Goal: Complete application form: Complete application form

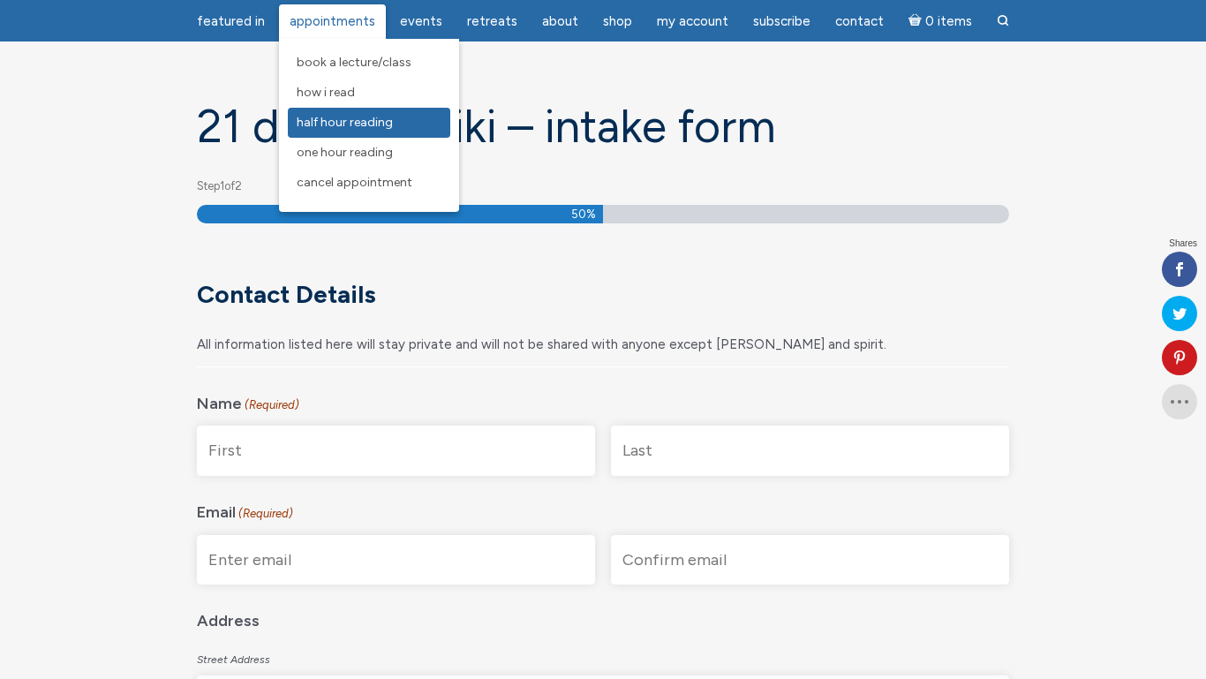
scroll to position [111, 0]
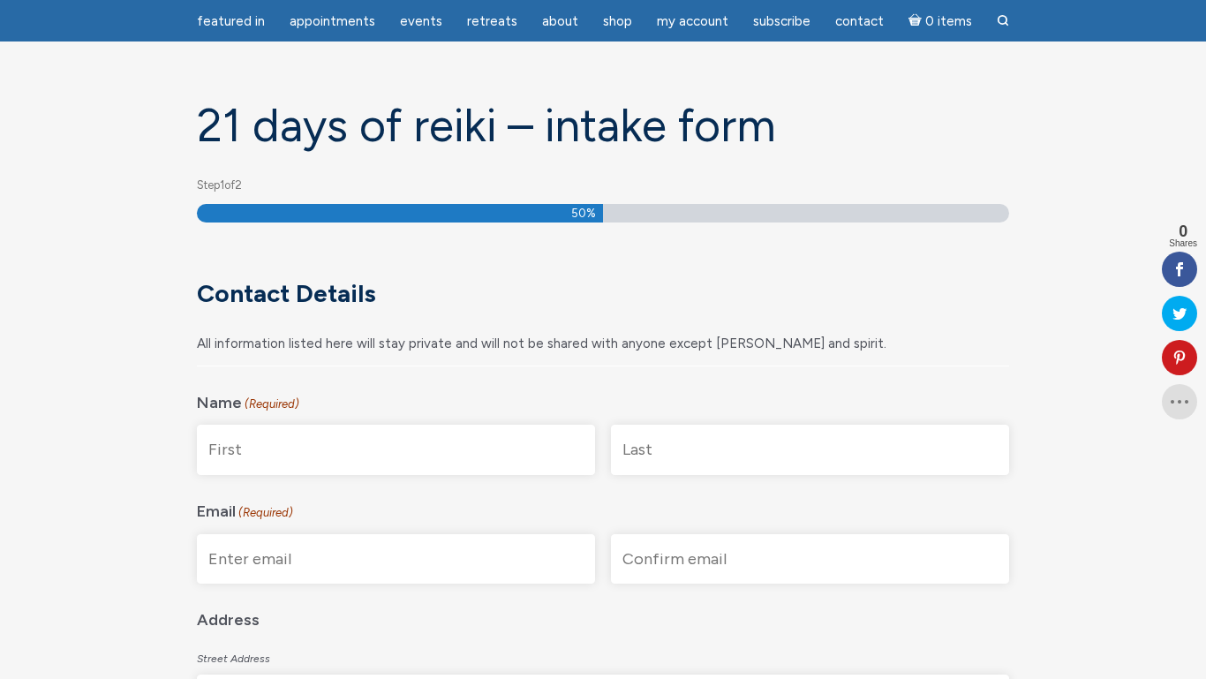
click at [257, 448] on input "First" at bounding box center [396, 450] width 398 height 50
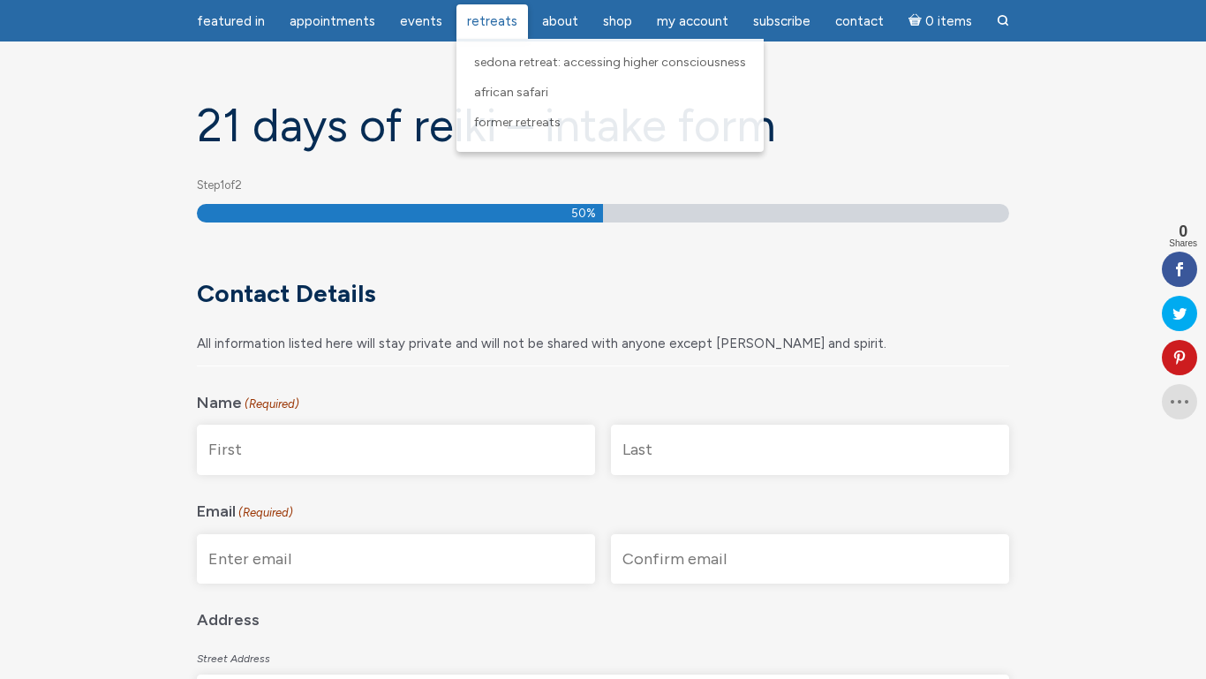
type input "[PERSON_NAME]"
type input "Faris"
type input "[EMAIL_ADDRESS][DOMAIN_NAME]"
type input "[STREET_ADDRESS]"
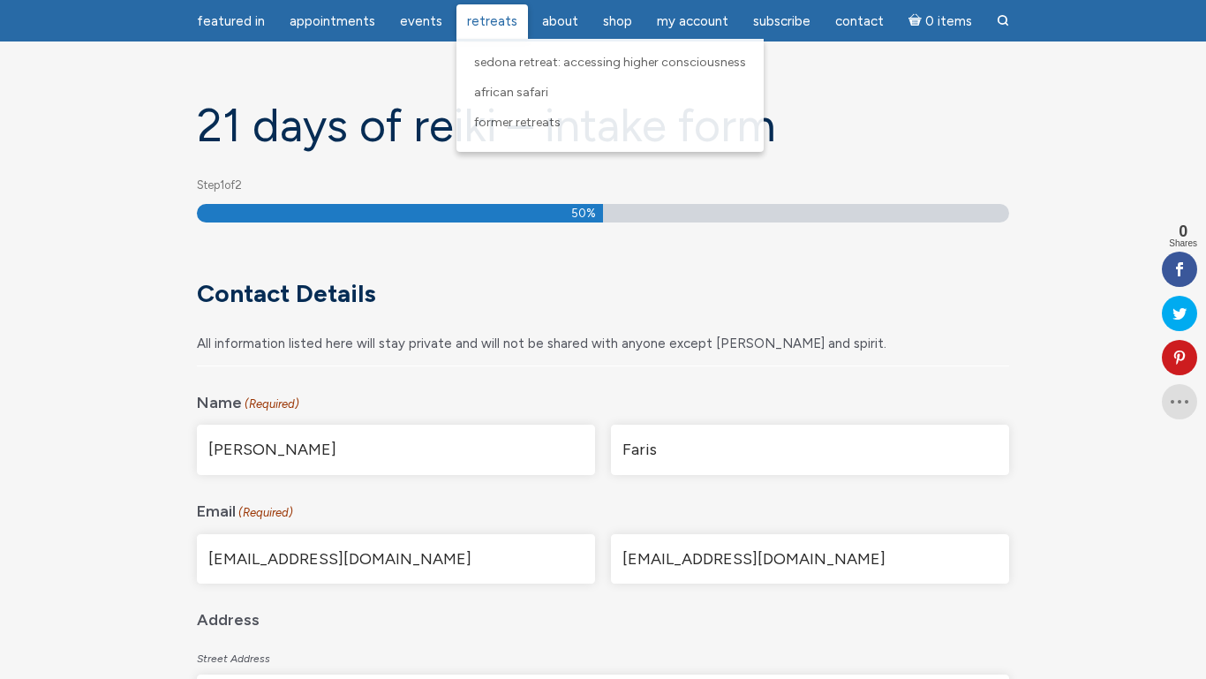
type input "[GEOGRAPHIC_DATA]"
type input "MA"
type input "02472"
select select "[GEOGRAPHIC_DATA]"
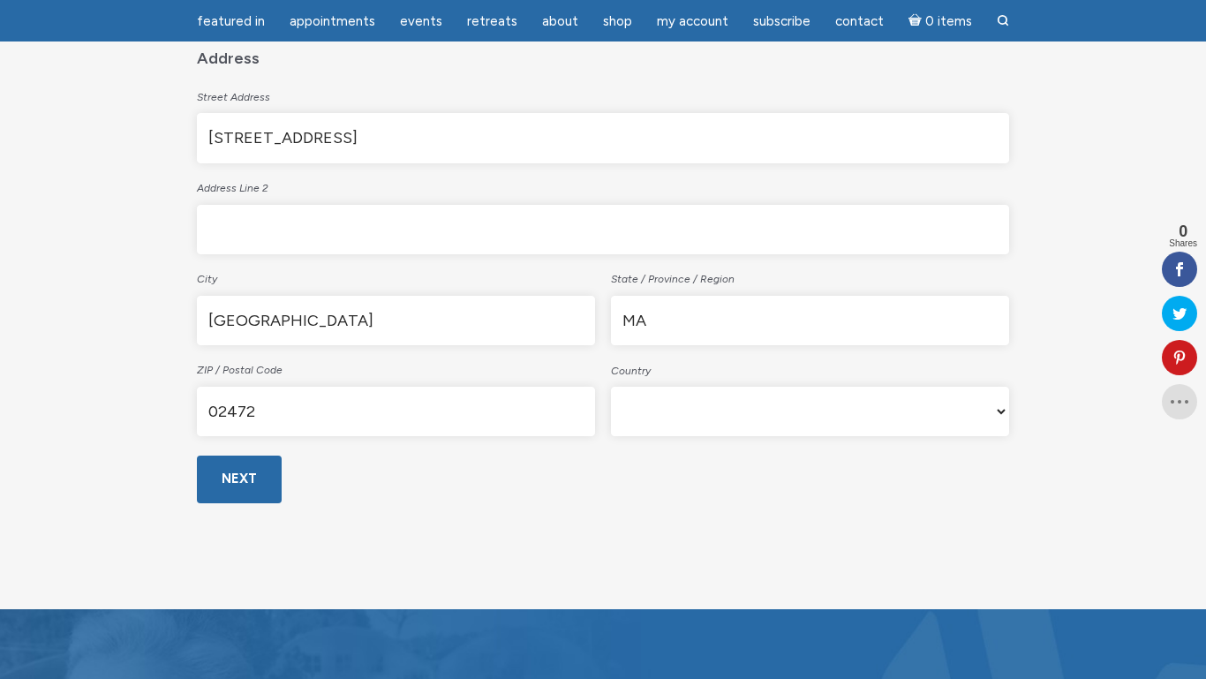
scroll to position [677, 0]
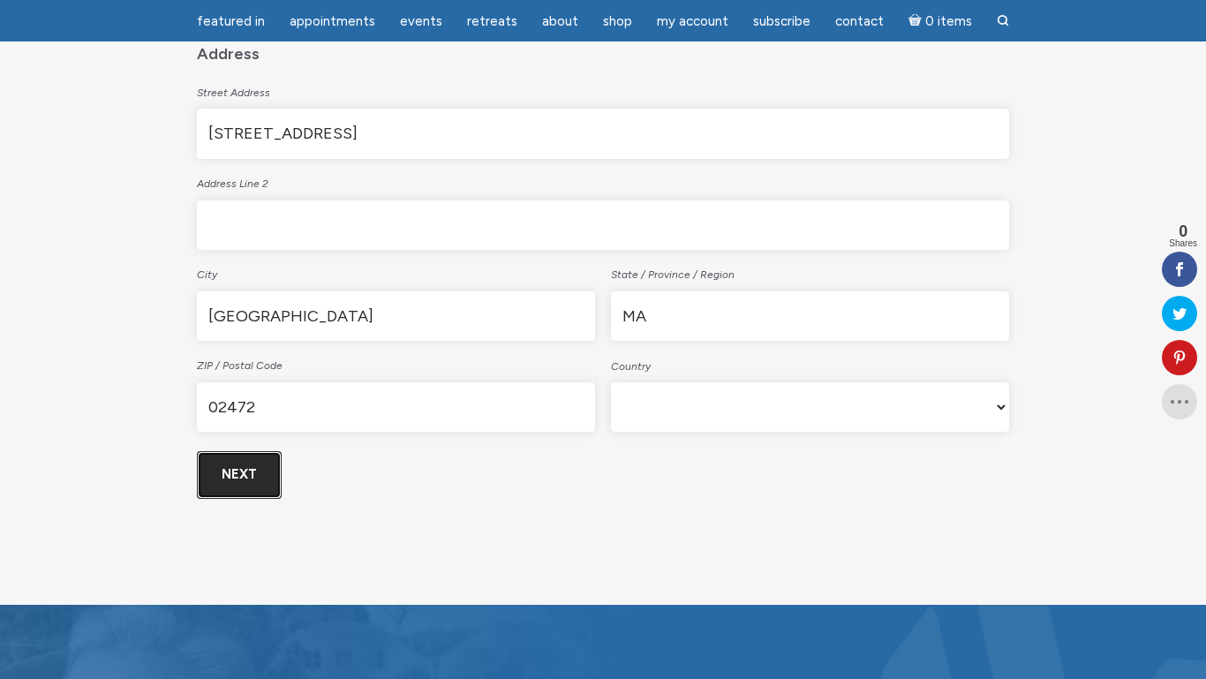
click at [232, 463] on input "Next" at bounding box center [239, 474] width 85 height 47
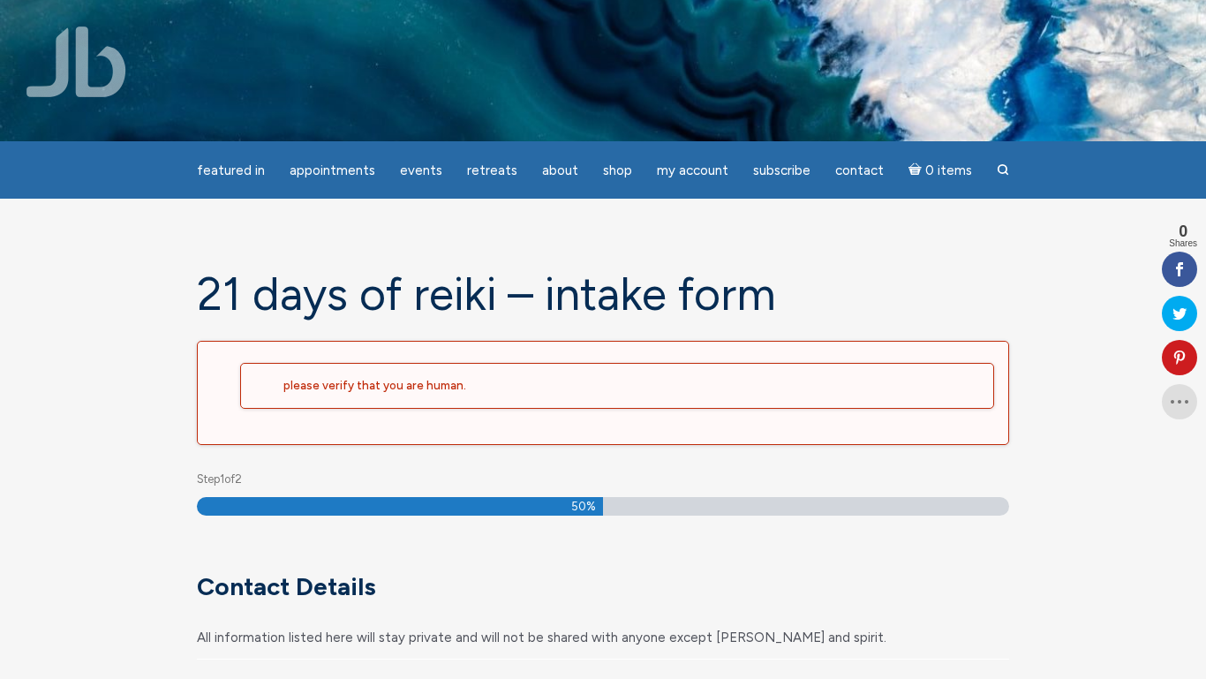
click at [388, 389] on h2 "Please verify that you are human." at bounding box center [631, 386] width 696 height 16
click at [513, 382] on h2 "Please verify that you are human." at bounding box center [631, 386] width 696 height 16
click at [516, 388] on h2 "Please verify that you are human." at bounding box center [631, 386] width 696 height 16
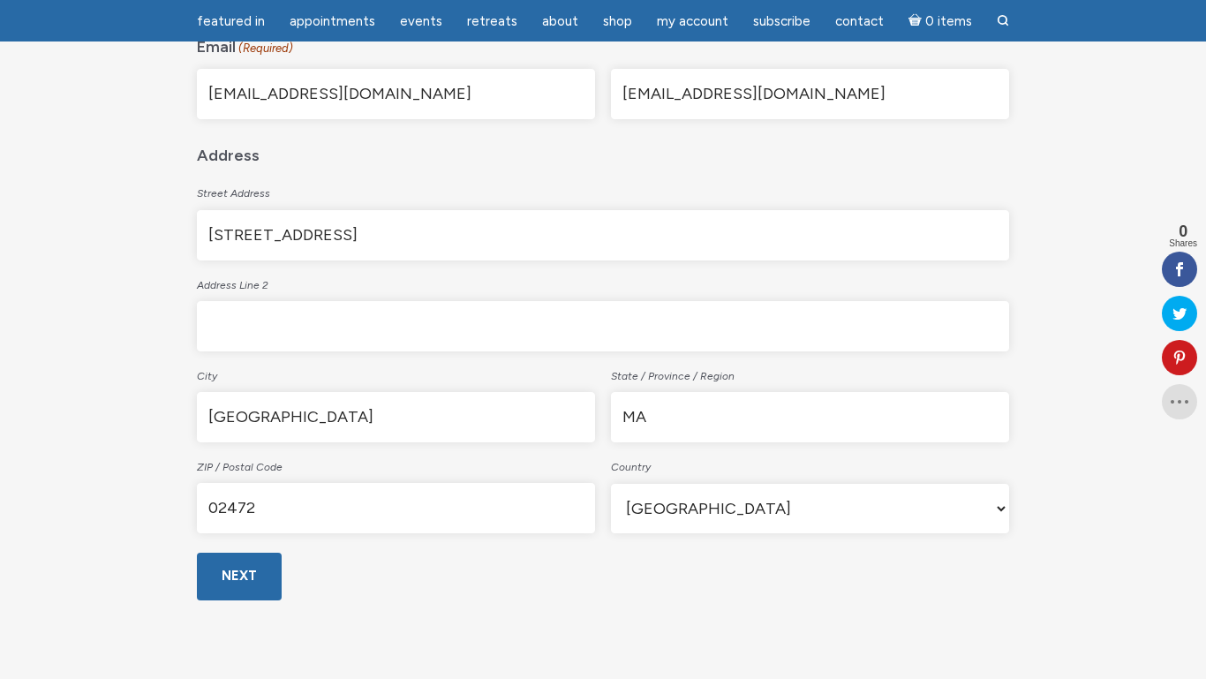
scroll to position [702, 0]
click at [239, 569] on input "Next" at bounding box center [239, 575] width 85 height 47
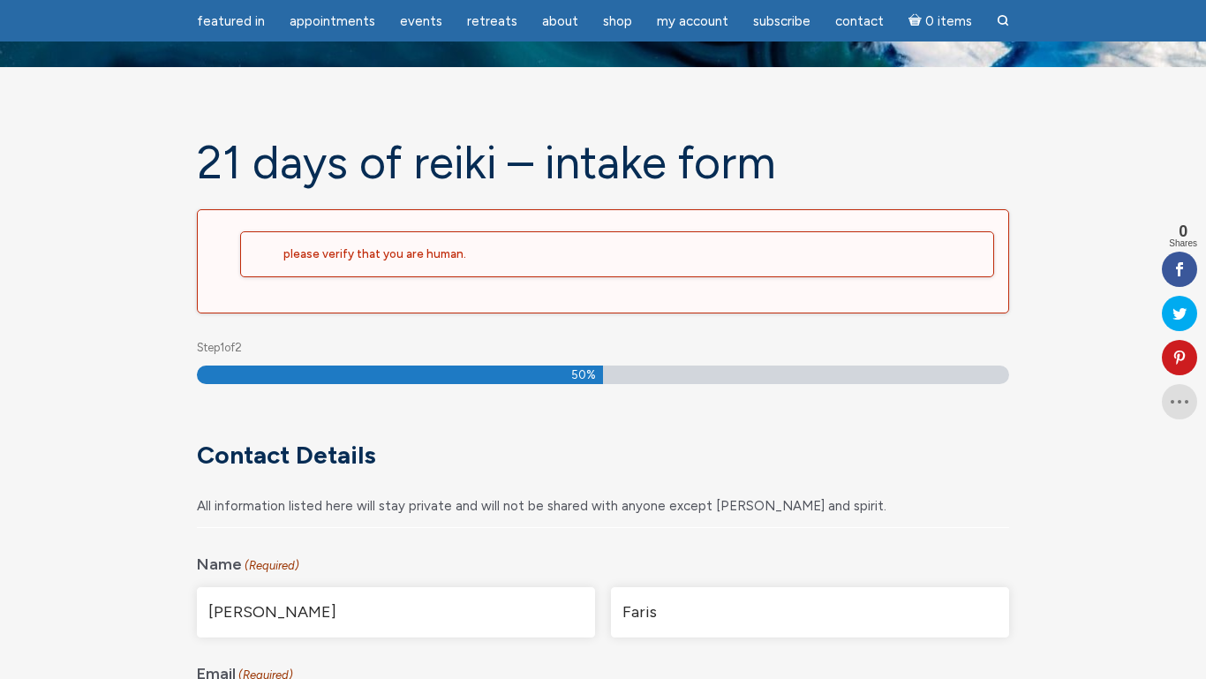
scroll to position [72, 0]
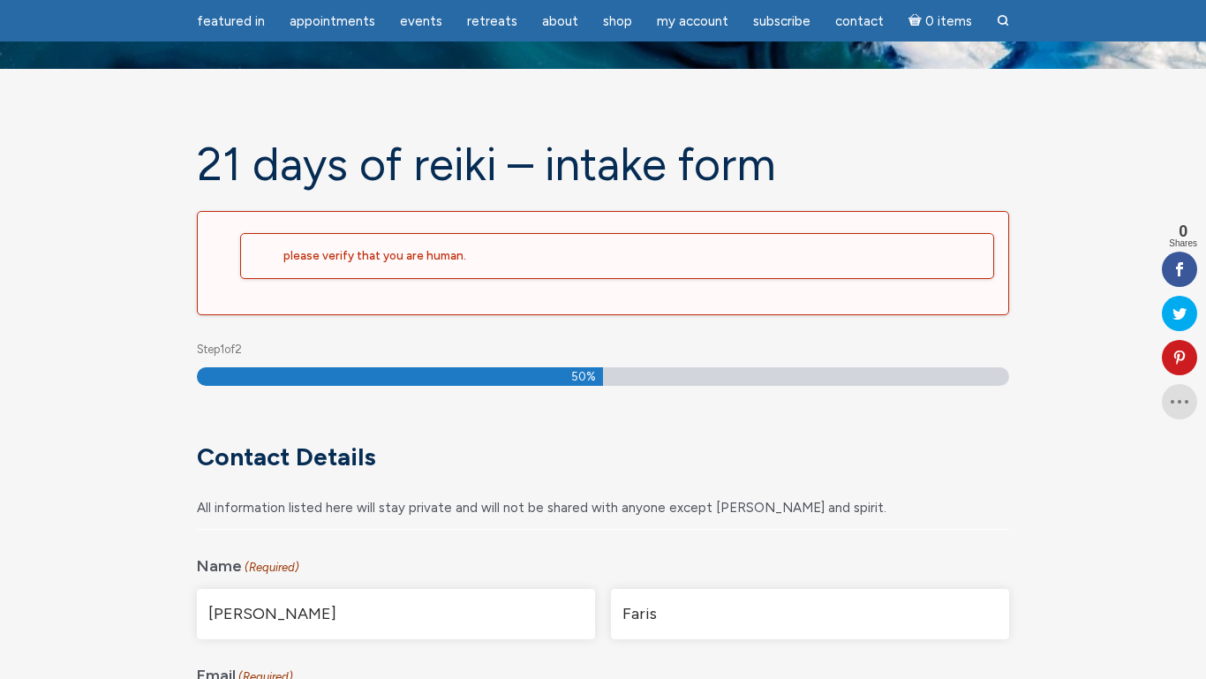
click at [505, 253] on h2 "Please verify that you are human." at bounding box center [631, 256] width 696 height 16
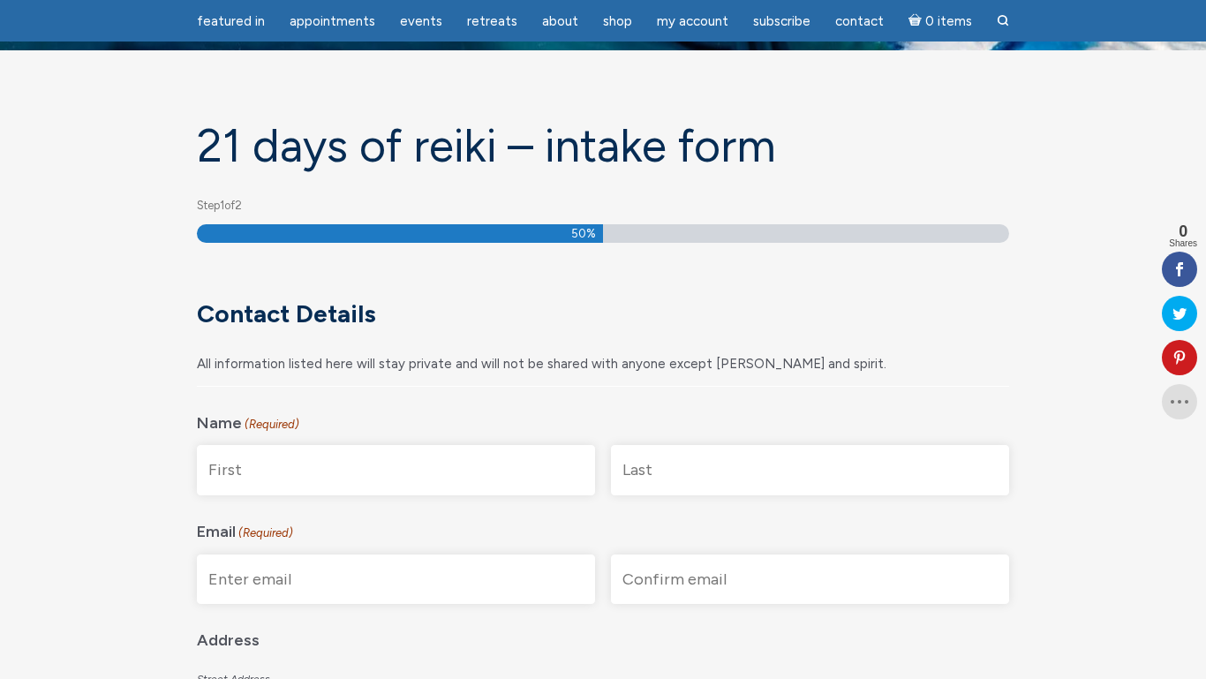
scroll to position [106, 0]
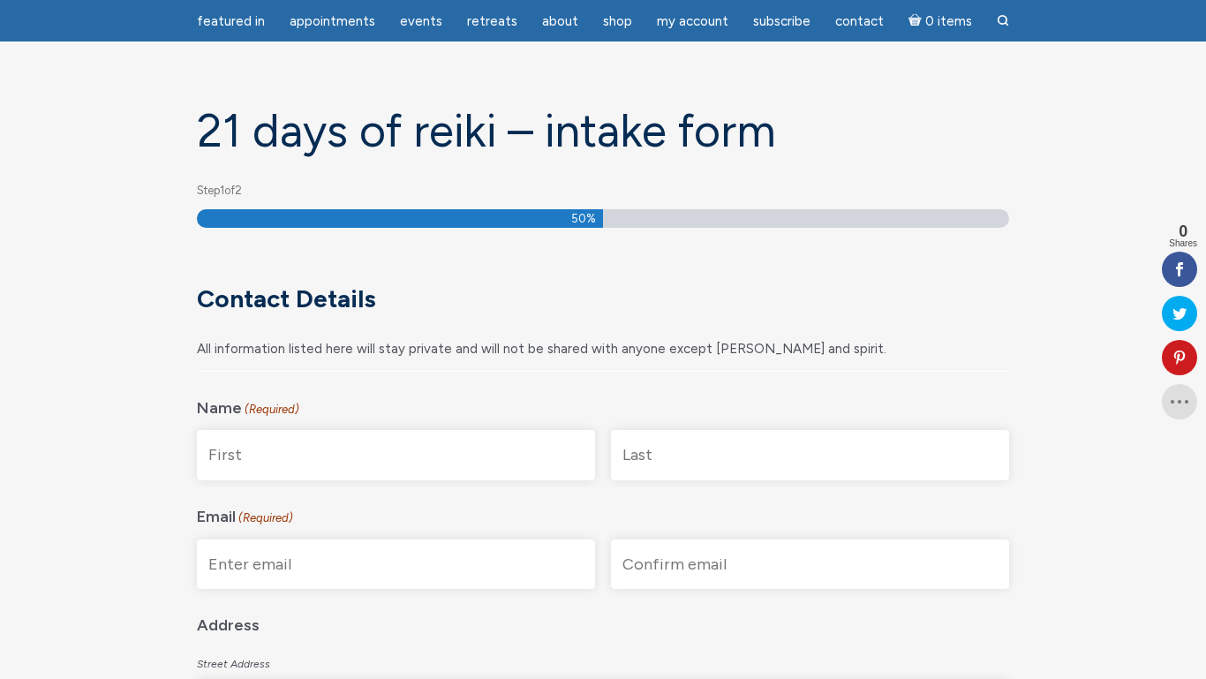
click at [367, 454] on input "First" at bounding box center [396, 455] width 398 height 50
type input "[PERSON_NAME]"
type input "Faris"
type input "[EMAIL_ADDRESS][DOMAIN_NAME]"
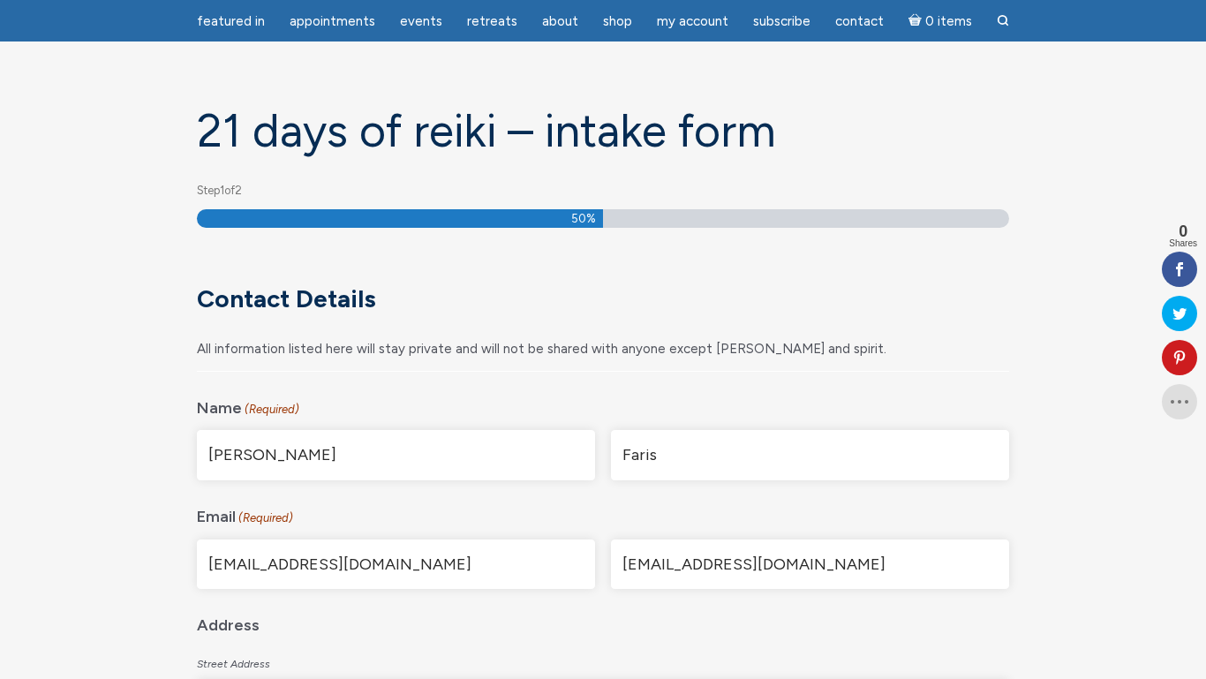
type input "[STREET_ADDRESS]"
type input "[GEOGRAPHIC_DATA]"
type input "MA"
type input "02472"
select select "[GEOGRAPHIC_DATA]"
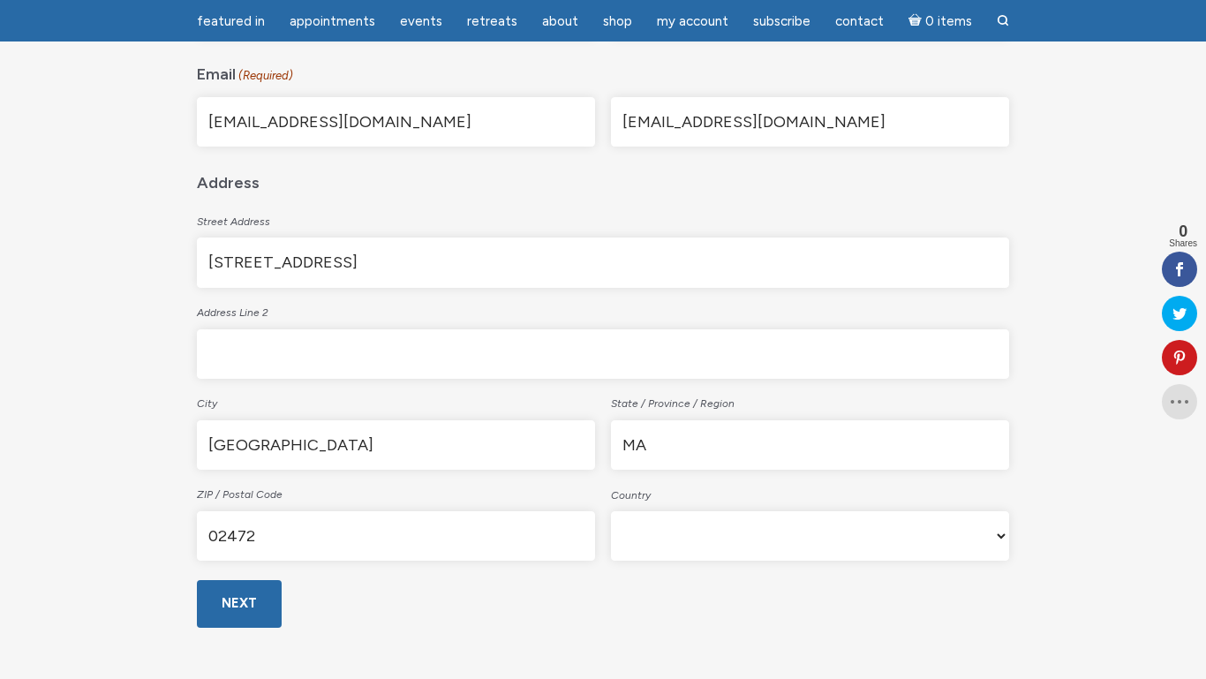
scroll to position [551, 0]
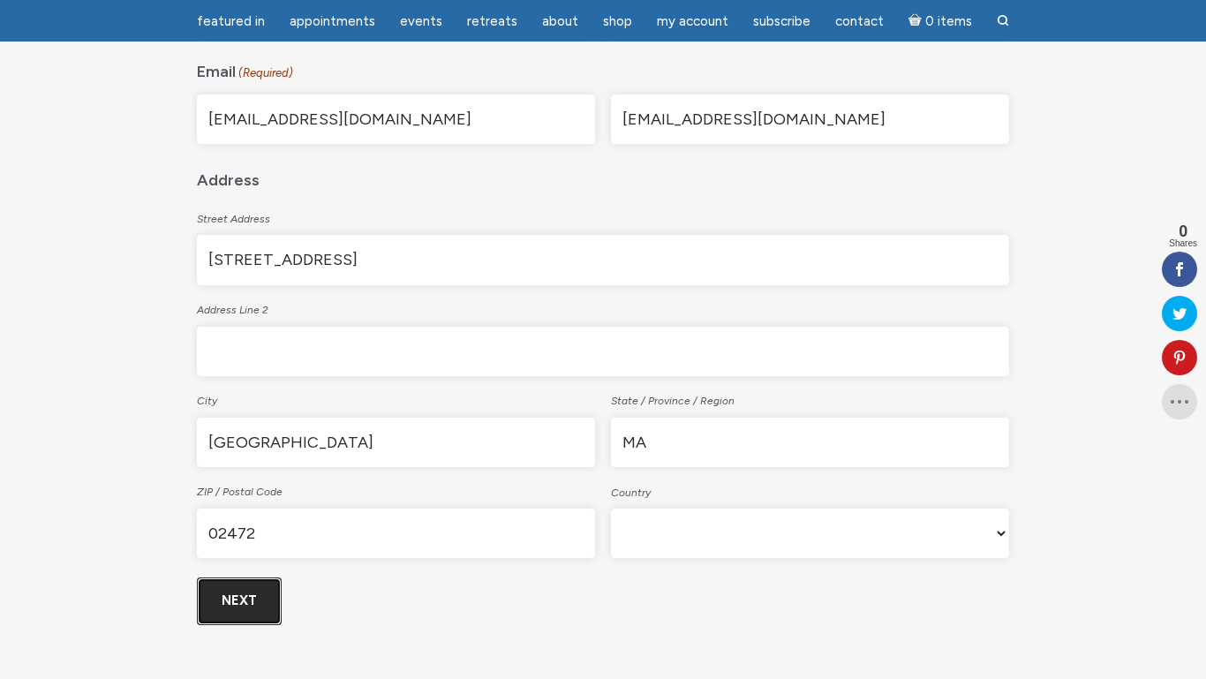
click at [245, 606] on input "Next" at bounding box center [239, 600] width 85 height 47
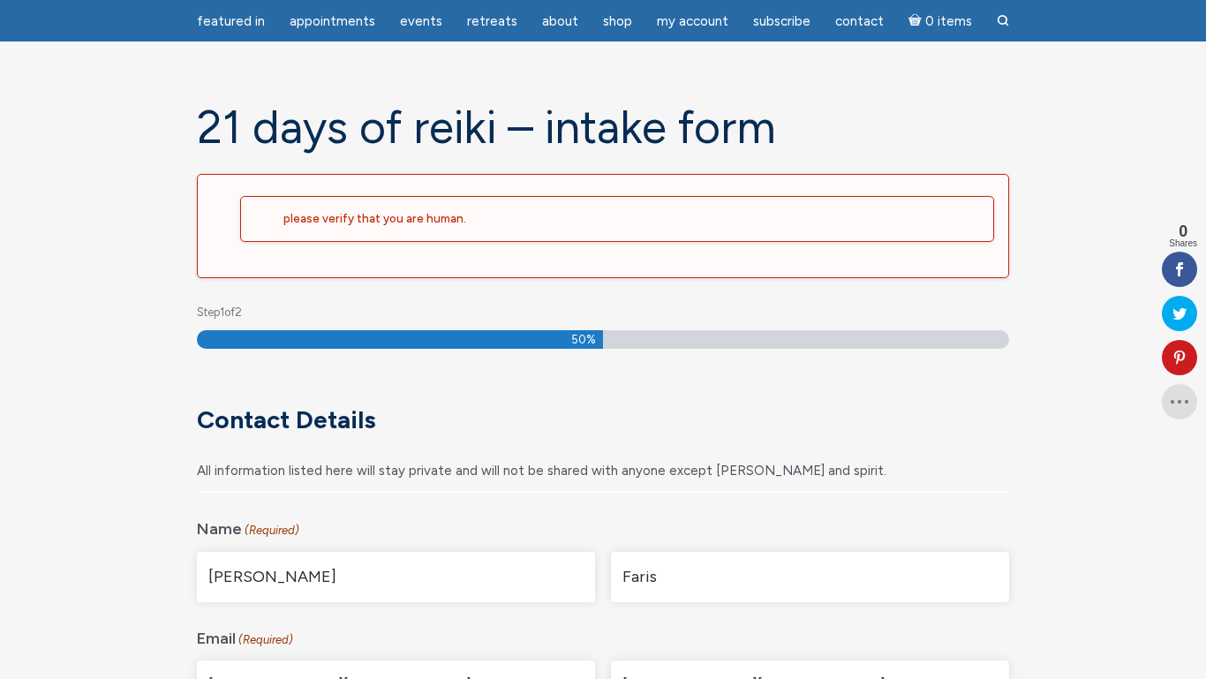
scroll to position [53, 0]
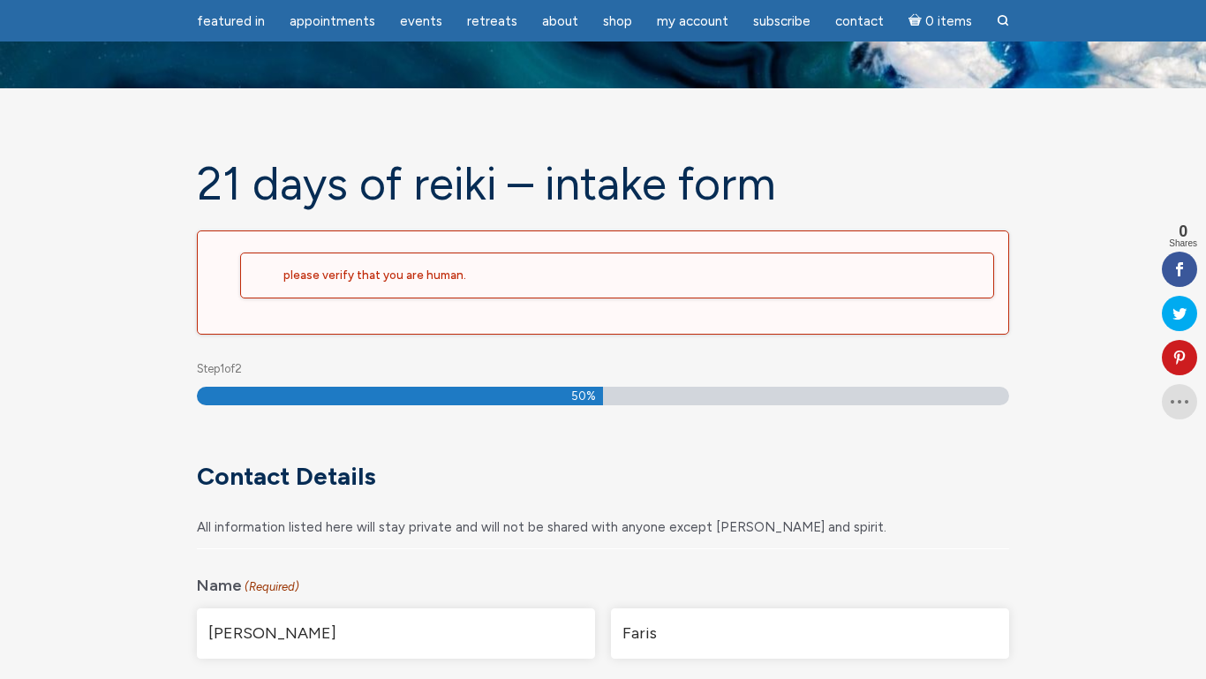
drag, startPoint x: 475, startPoint y: 274, endPoint x: 280, endPoint y: 278, distance: 195.2
click at [280, 278] on div "Please verify that you are human." at bounding box center [617, 276] width 754 height 46
copy h2 "Please verify that you are human."
click at [334, 280] on h2 "Please verify that you are human." at bounding box center [631, 276] width 696 height 16
click at [614, 255] on div "Please verify that you are human." at bounding box center [617, 276] width 754 height 46
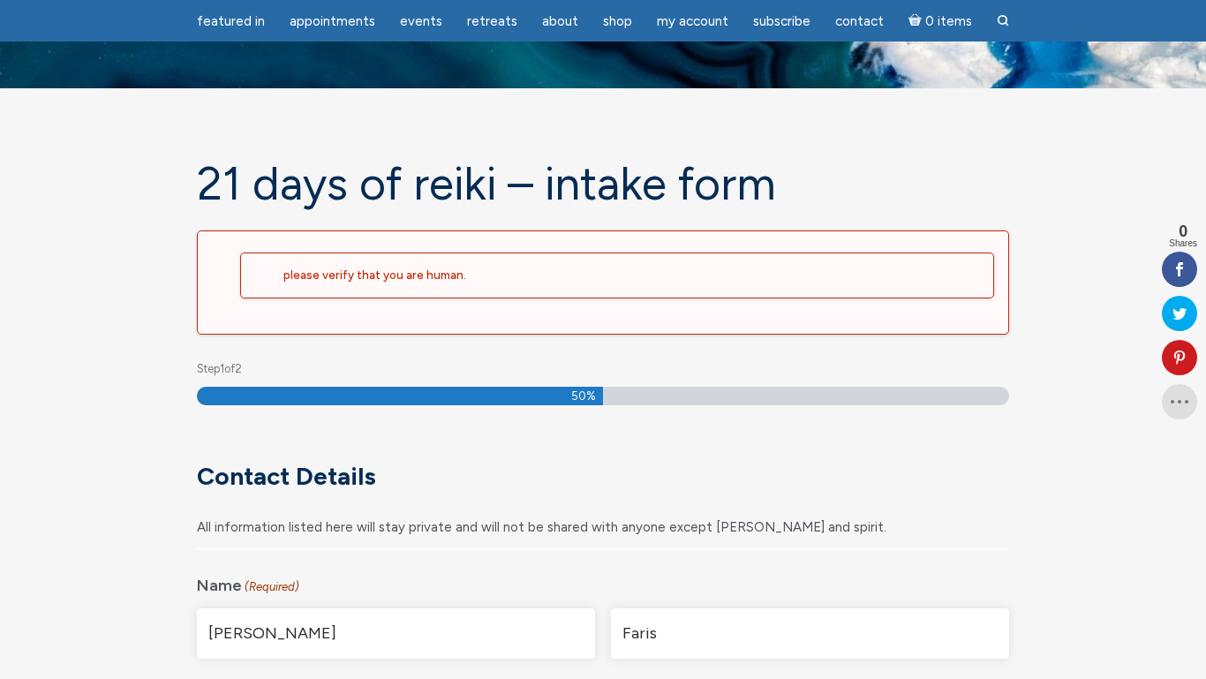
click at [444, 280] on h2 "Please verify that you are human." at bounding box center [631, 276] width 696 height 16
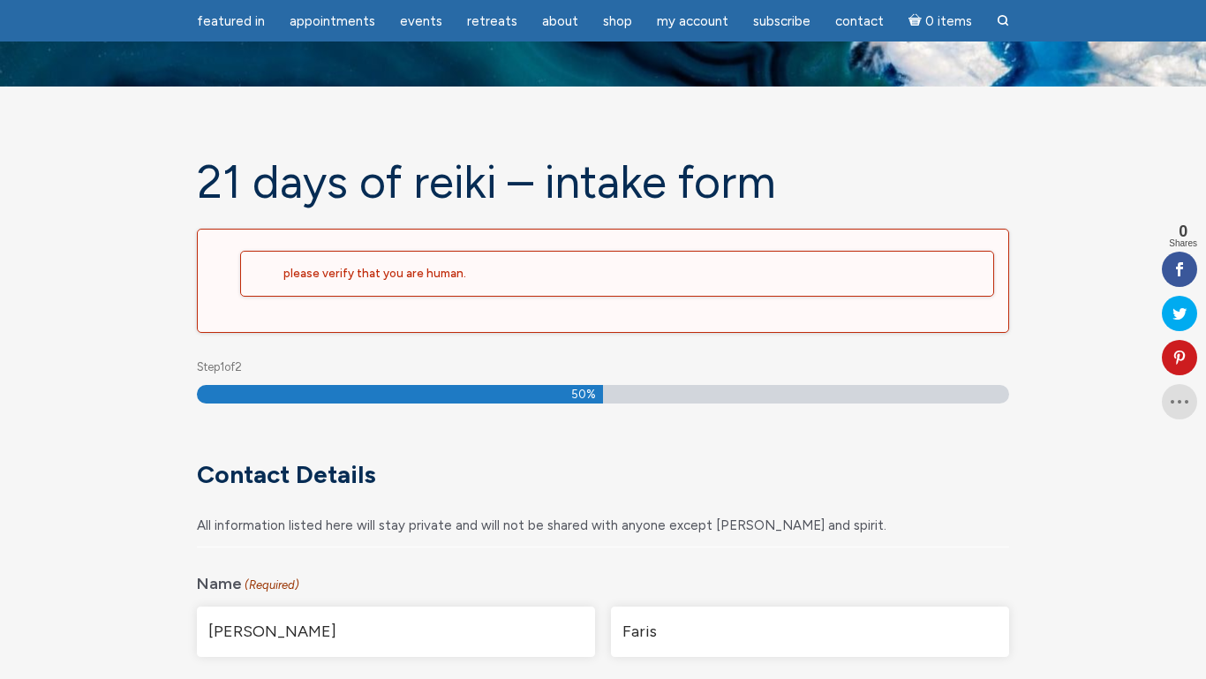
scroll to position [0, 0]
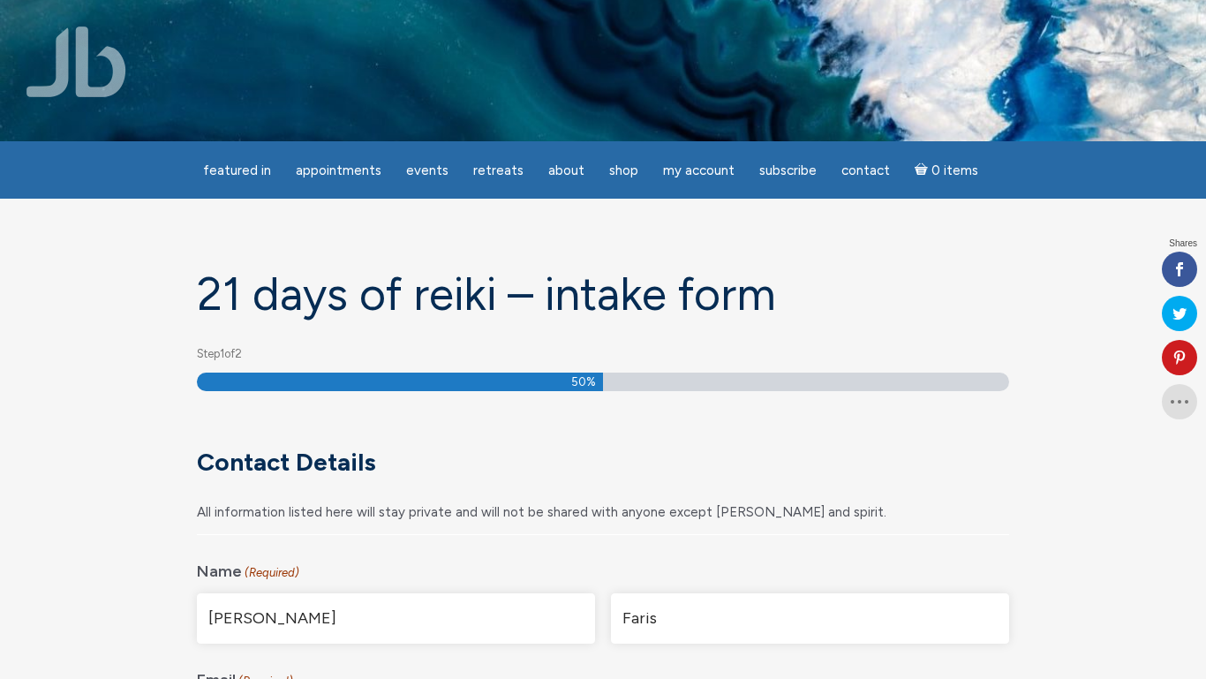
select select "[GEOGRAPHIC_DATA]"
